Goal: Navigation & Orientation: Go to known website

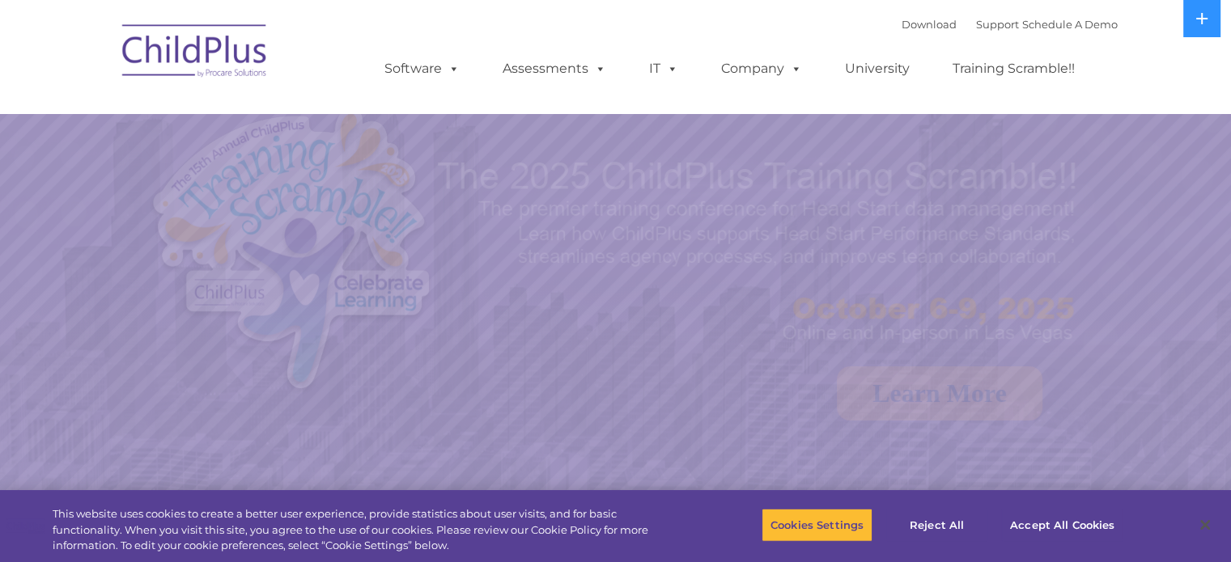
select select "MEDIUM"
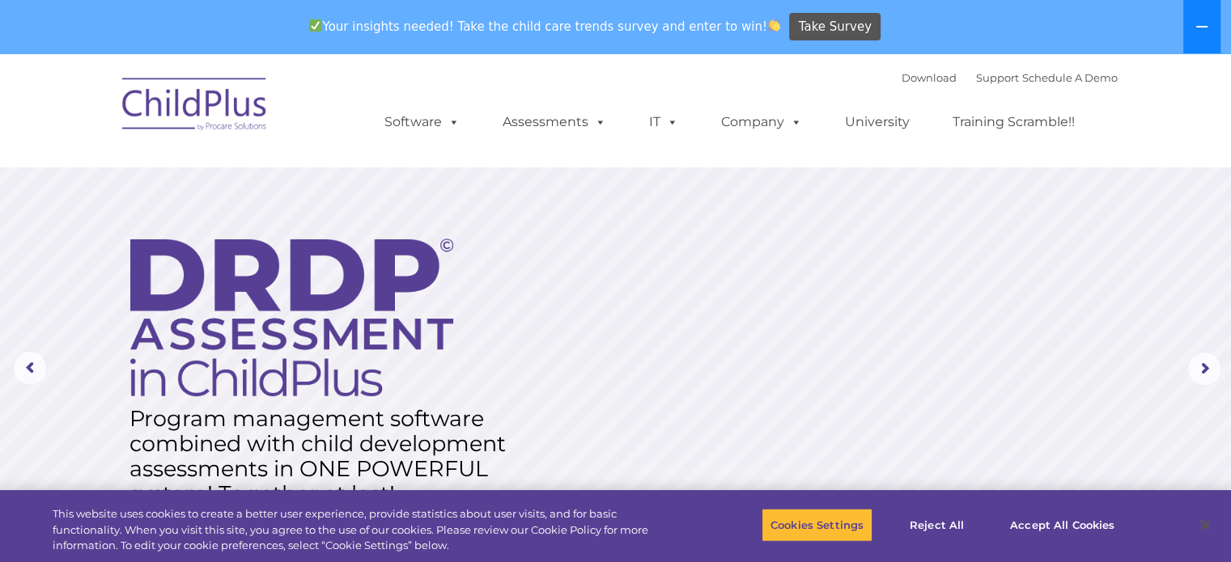
click at [1204, 25] on icon at bounding box center [1201, 26] width 13 height 13
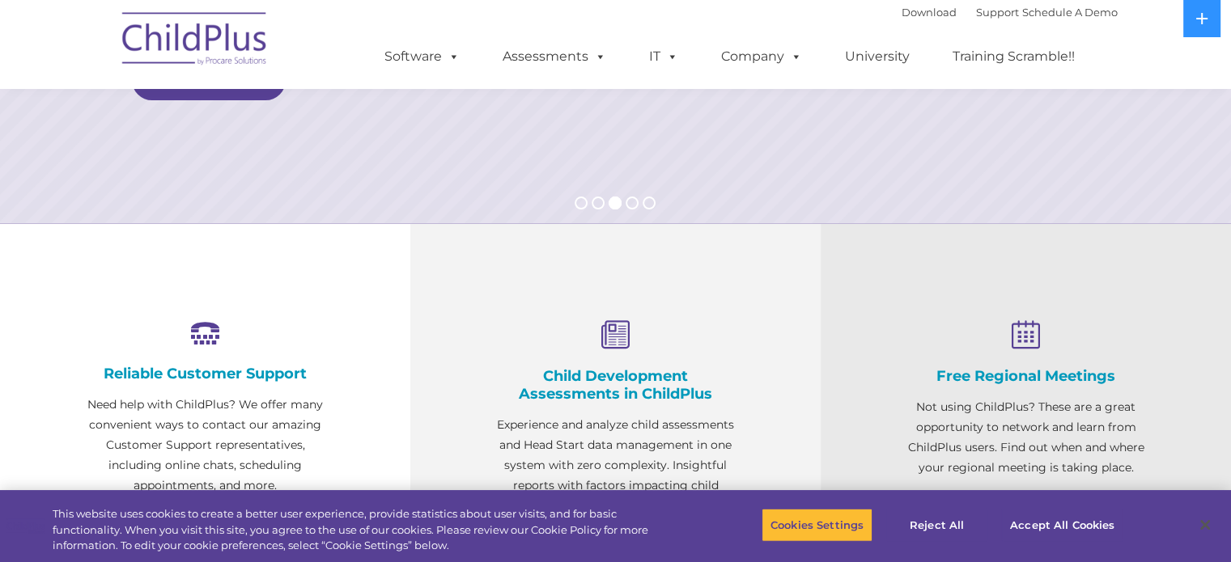
scroll to position [409, 0]
click at [1025, 524] on button "Accept All Cookies" at bounding box center [1062, 525] width 122 height 34
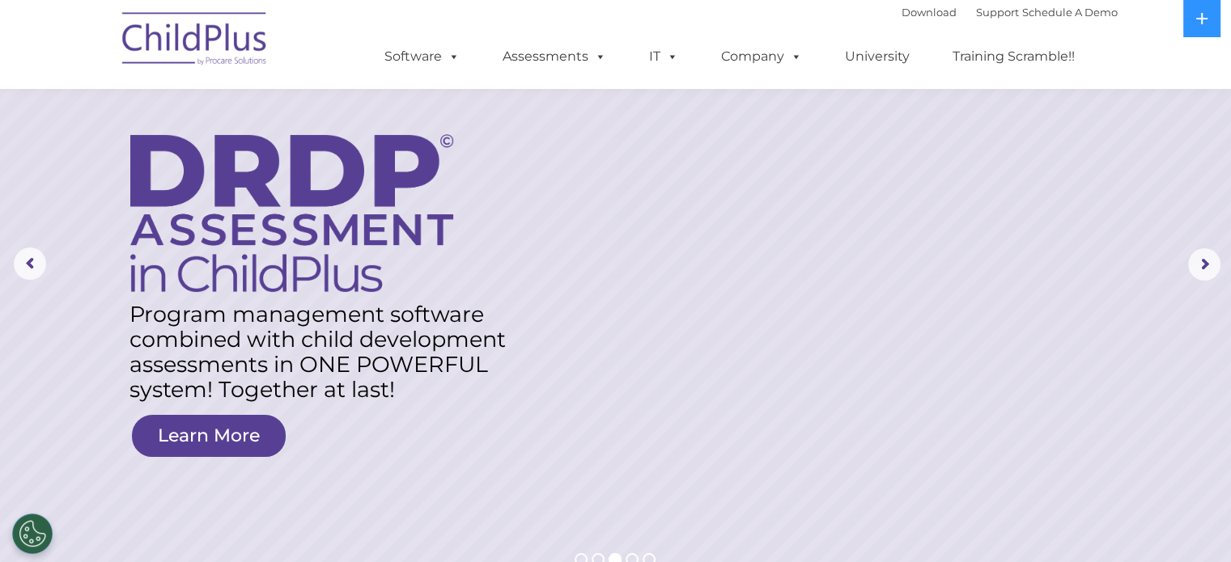
scroll to position [0, 0]
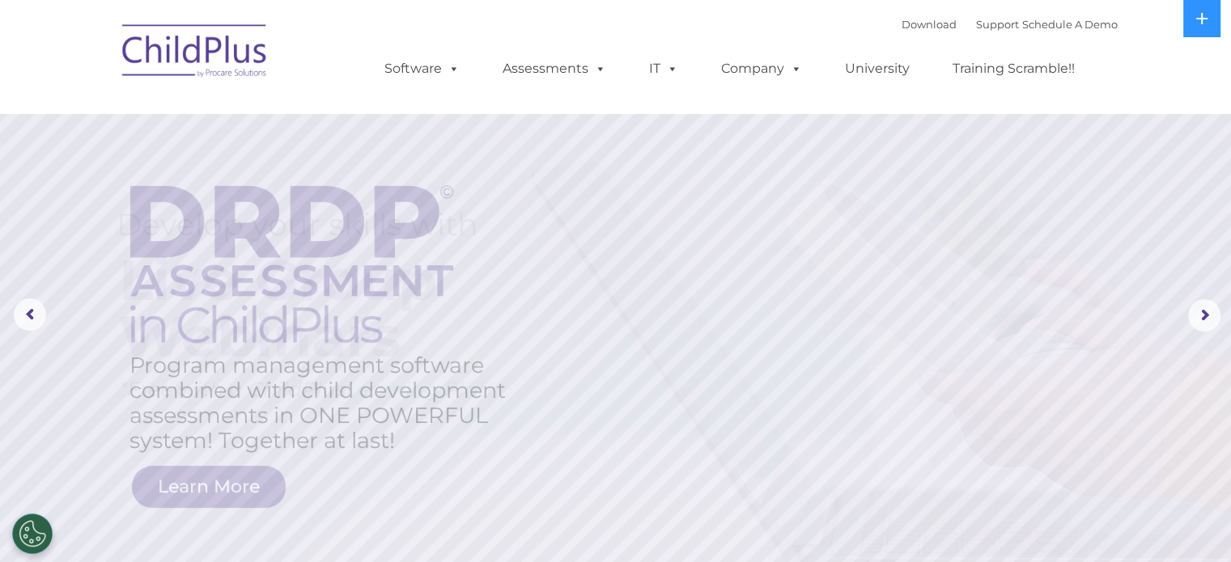
click at [226, 40] on img at bounding box center [195, 53] width 162 height 81
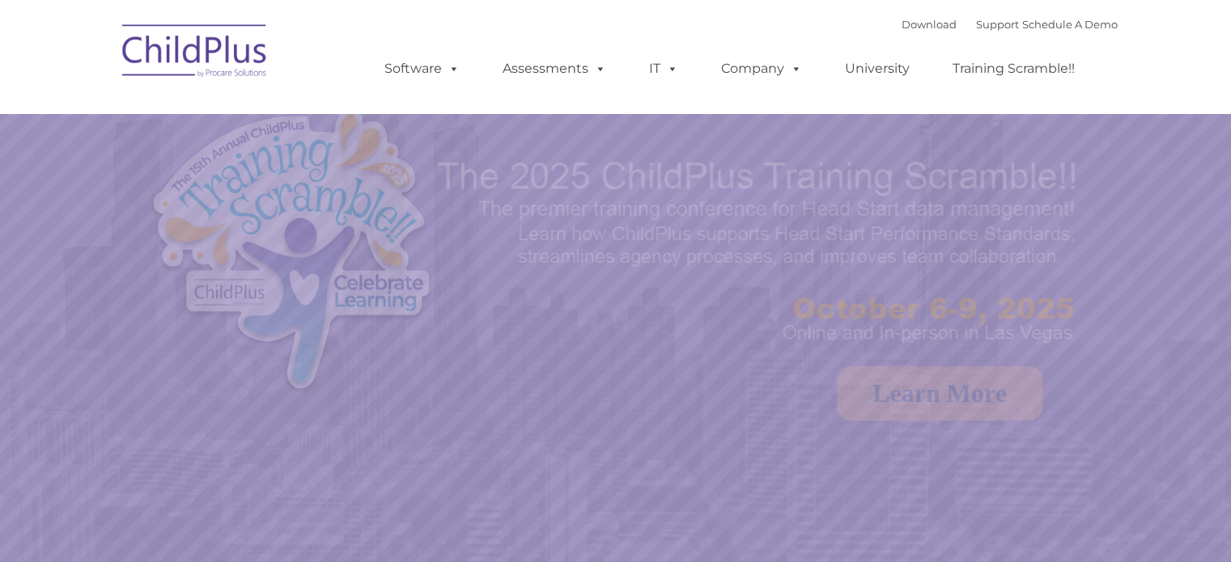
select select "MEDIUM"
